Goal: Find contact information: Find contact information

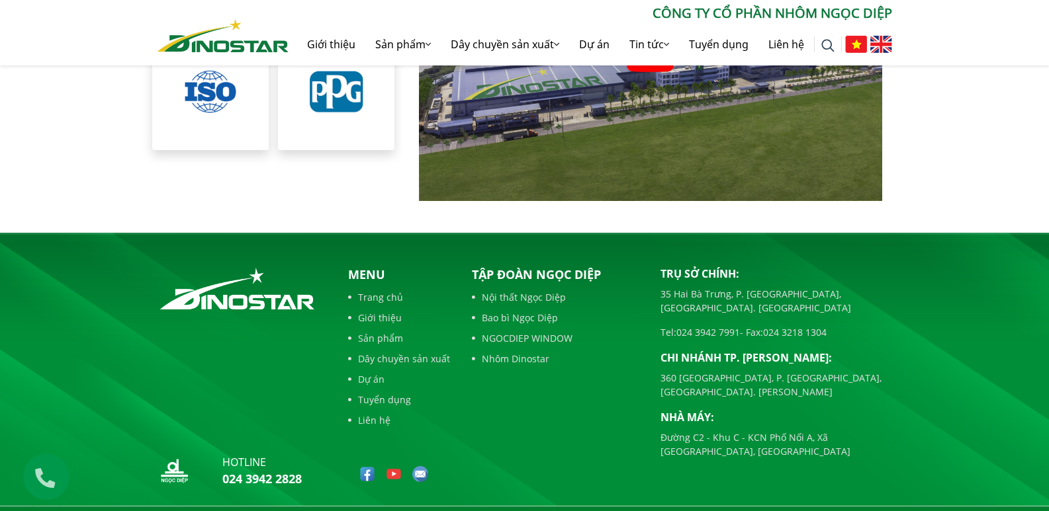
scroll to position [3031, 0]
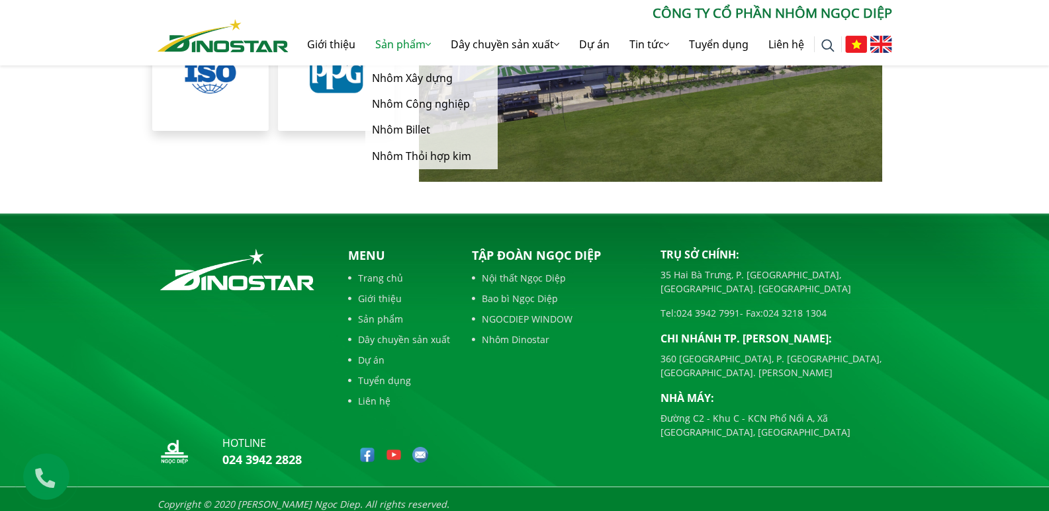
click at [401, 46] on link "Sản phẩm" at bounding box center [402, 44] width 75 height 42
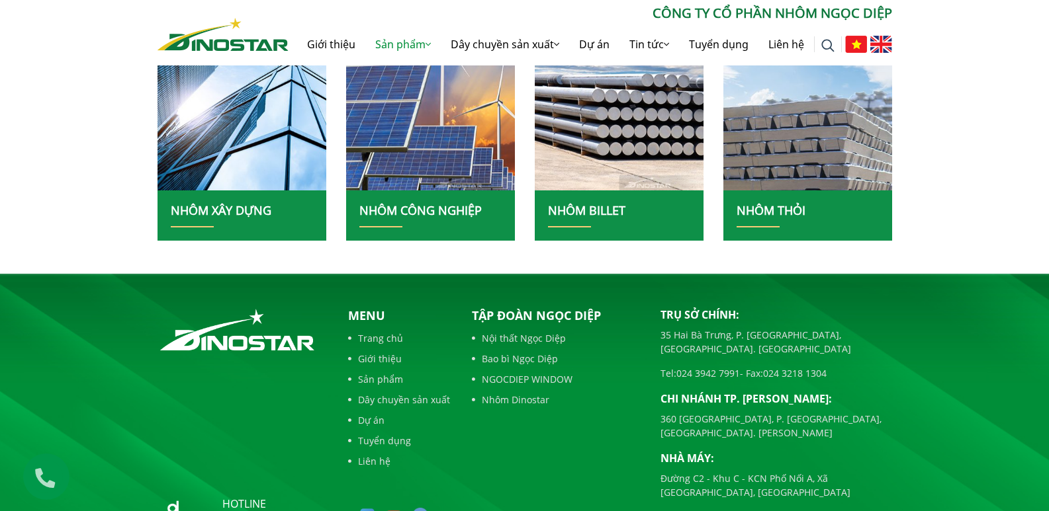
scroll to position [460, 0]
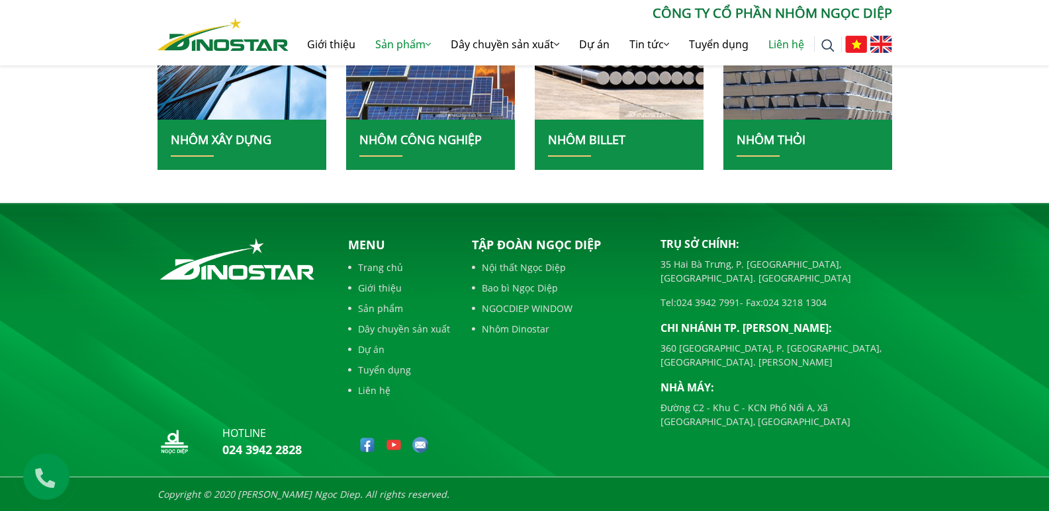
click at [783, 46] on link "Liên hệ" at bounding box center [786, 44] width 56 height 42
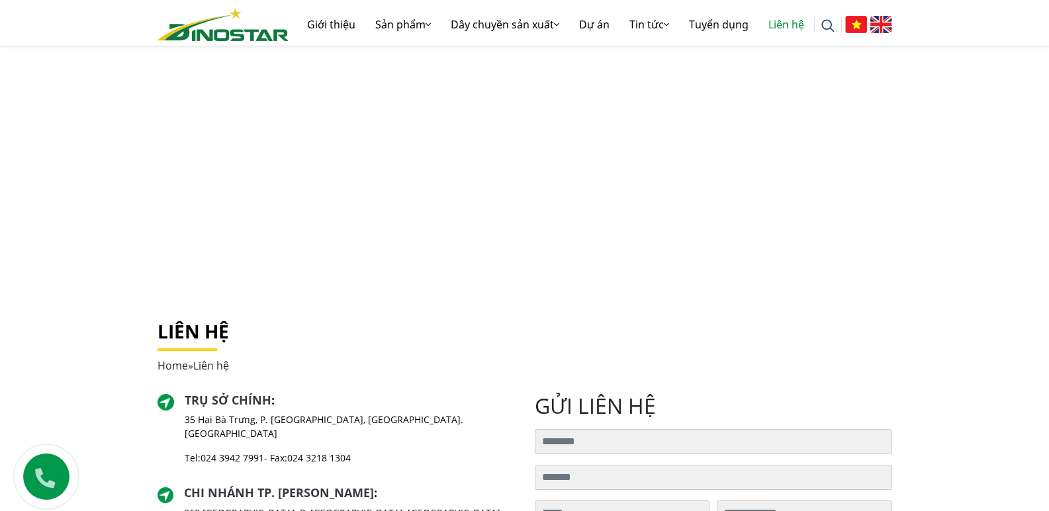
scroll to position [198, 0]
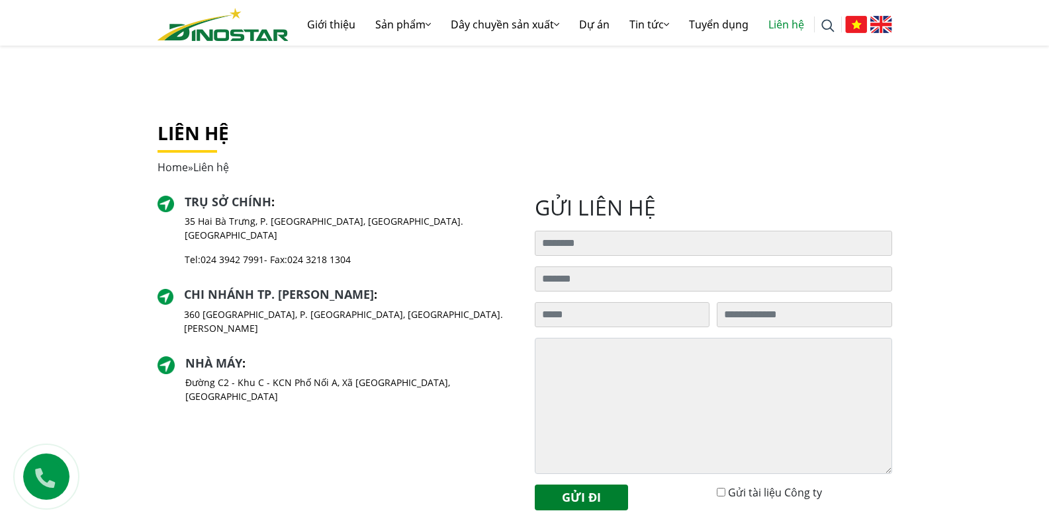
drag, startPoint x: 205, startPoint y: 239, endPoint x: 267, endPoint y: 245, distance: 61.8
click at [267, 245] on div "Trụ sở chính : [STREET_ADDRESS] [GEOGRAPHIC_DATA], [GEOGRAPHIC_DATA]. [GEOGRAPH…" at bounding box center [349, 236] width 329 height 83
copy link "024 3942 7991"
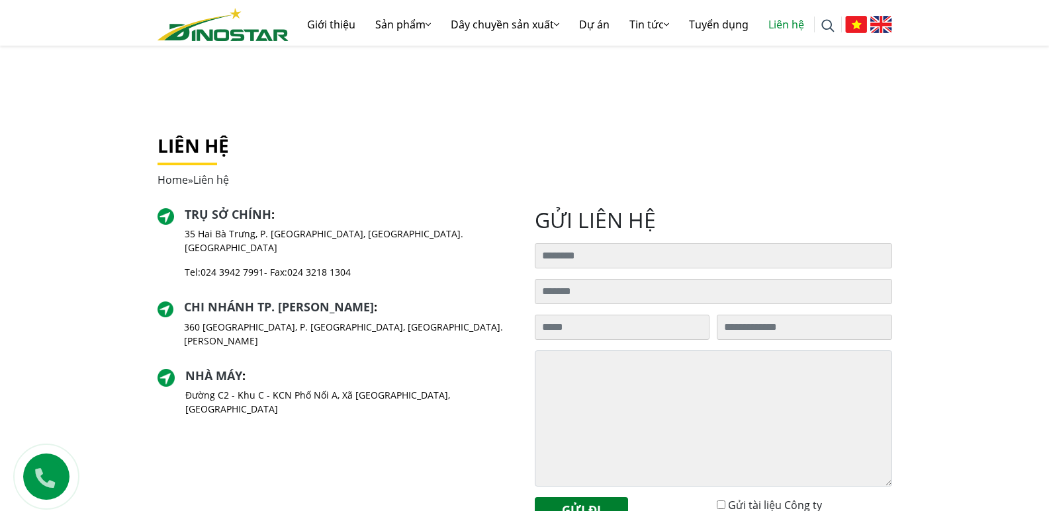
scroll to position [583, 0]
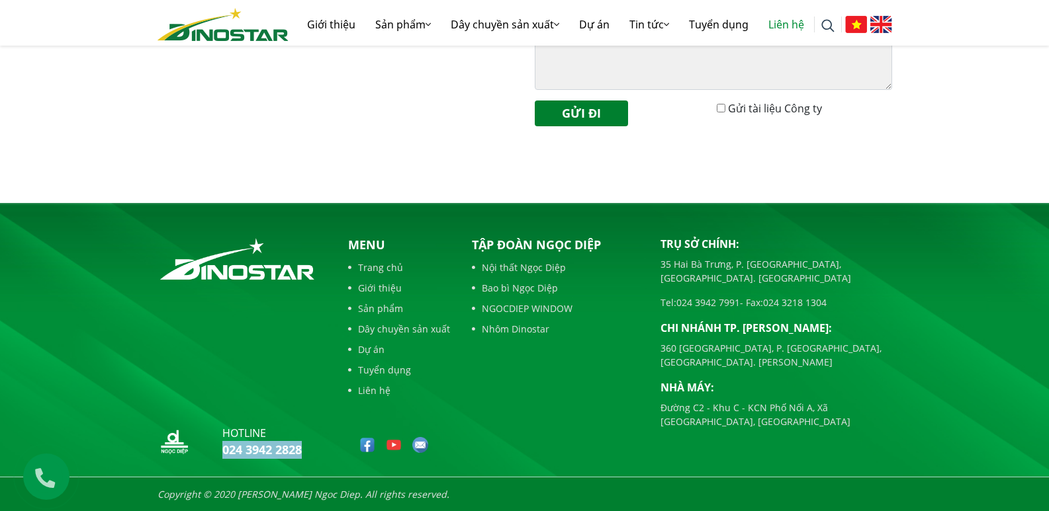
drag, startPoint x: 214, startPoint y: 448, endPoint x: 316, endPoint y: 447, distance: 101.9
click at [316, 447] on div "hotline 024 3942 2828" at bounding box center [241, 444] width 169 height 38
copy link "024 3942 2828"
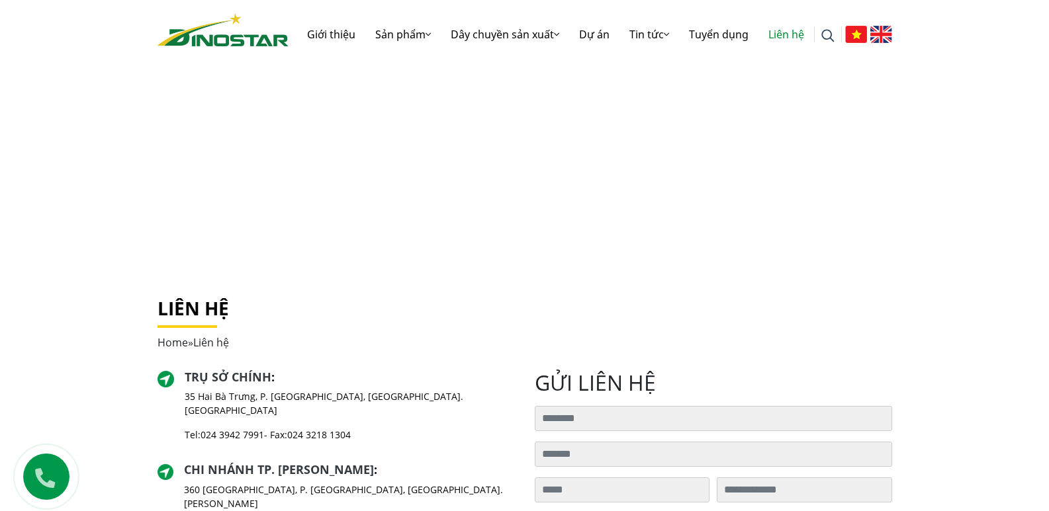
scroll to position [0, 0]
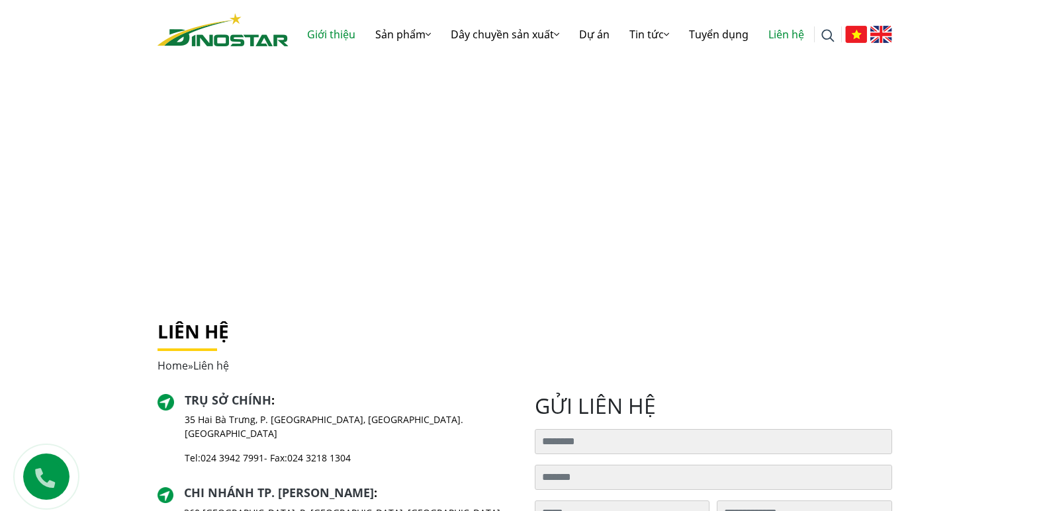
click at [327, 34] on link "Giới thiệu" at bounding box center [331, 34] width 68 height 42
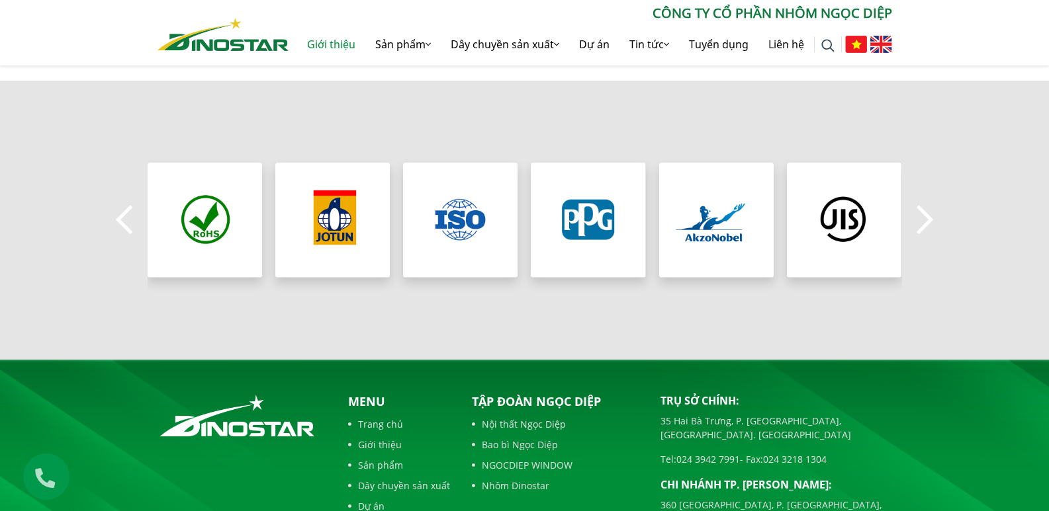
scroll to position [1347, 0]
